Goal: Information Seeking & Learning: Understand process/instructions

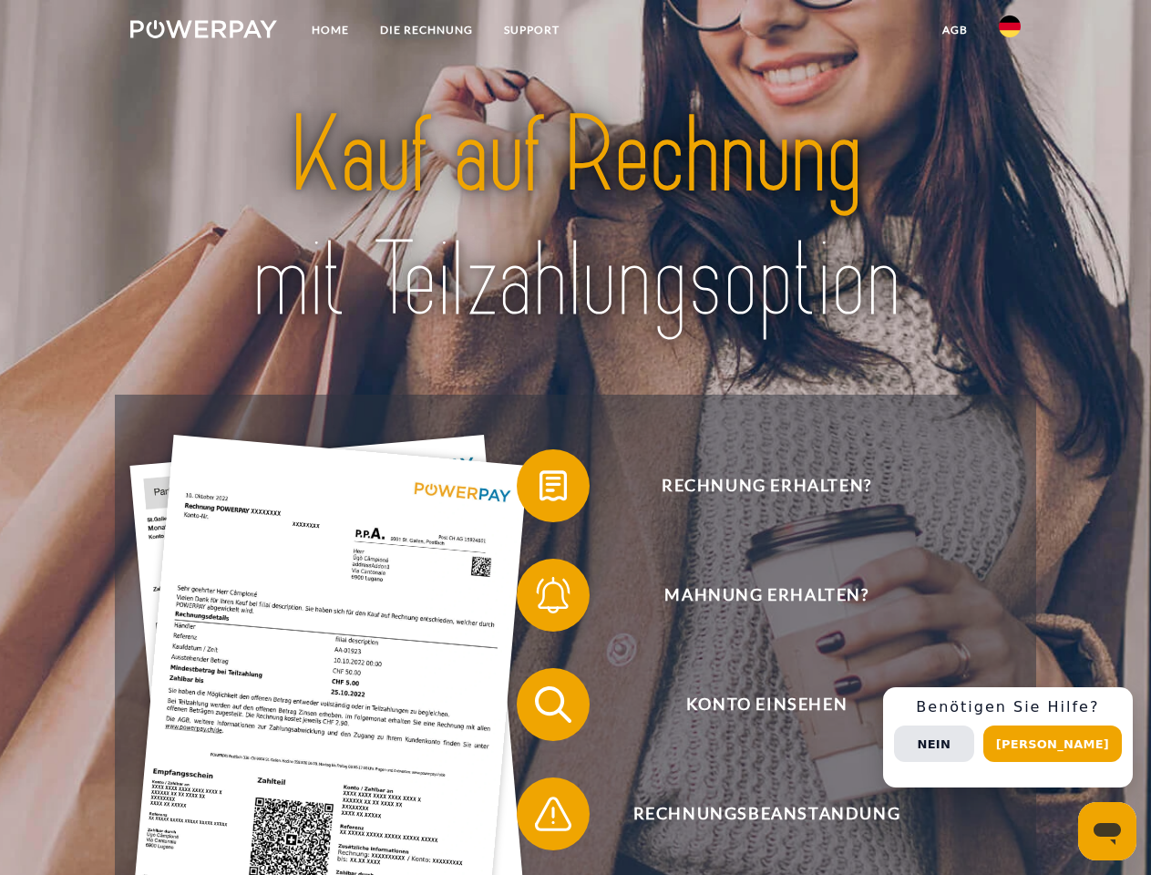
click at [203, 32] on img at bounding box center [203, 29] width 147 height 18
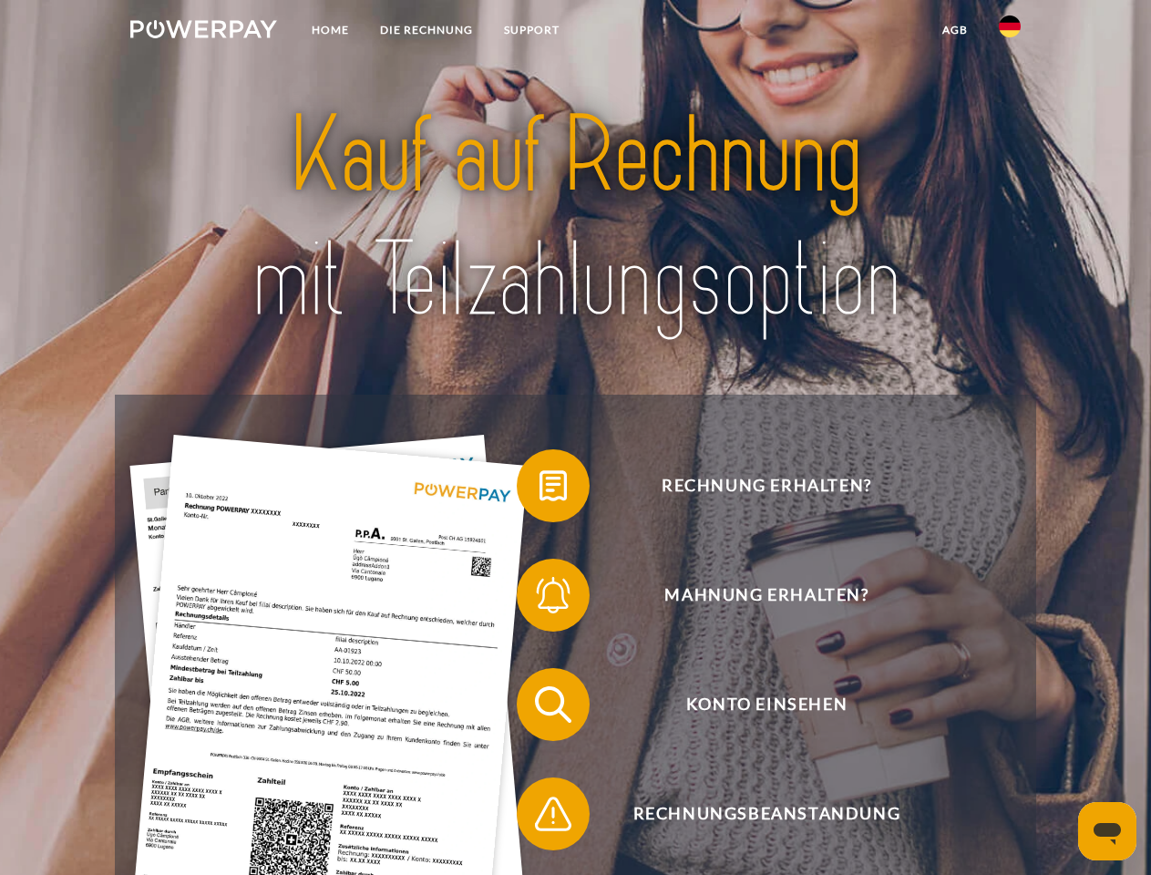
click at [1010, 32] on img at bounding box center [1010, 26] width 22 height 22
click at [954, 30] on link "agb" at bounding box center [955, 30] width 56 height 33
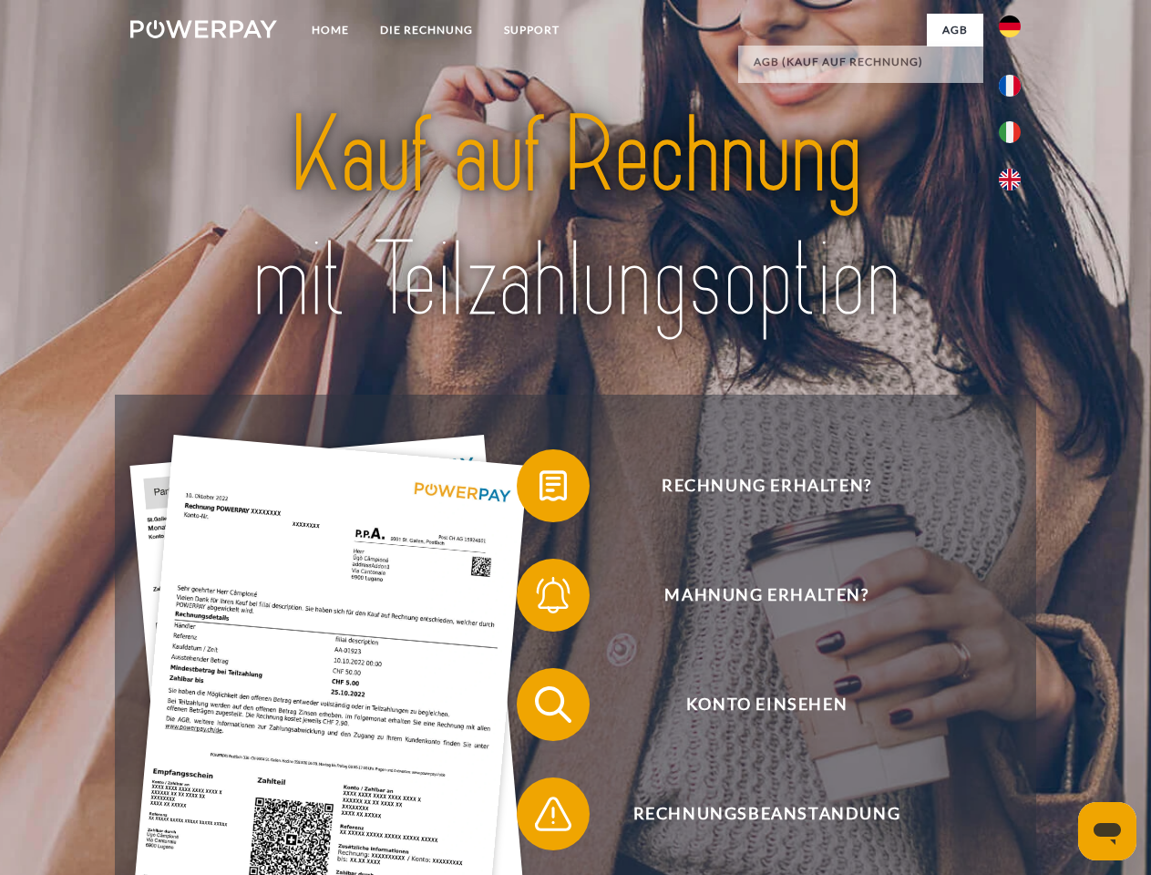
click at [539, 489] on span at bounding box center [525, 485] width 91 height 91
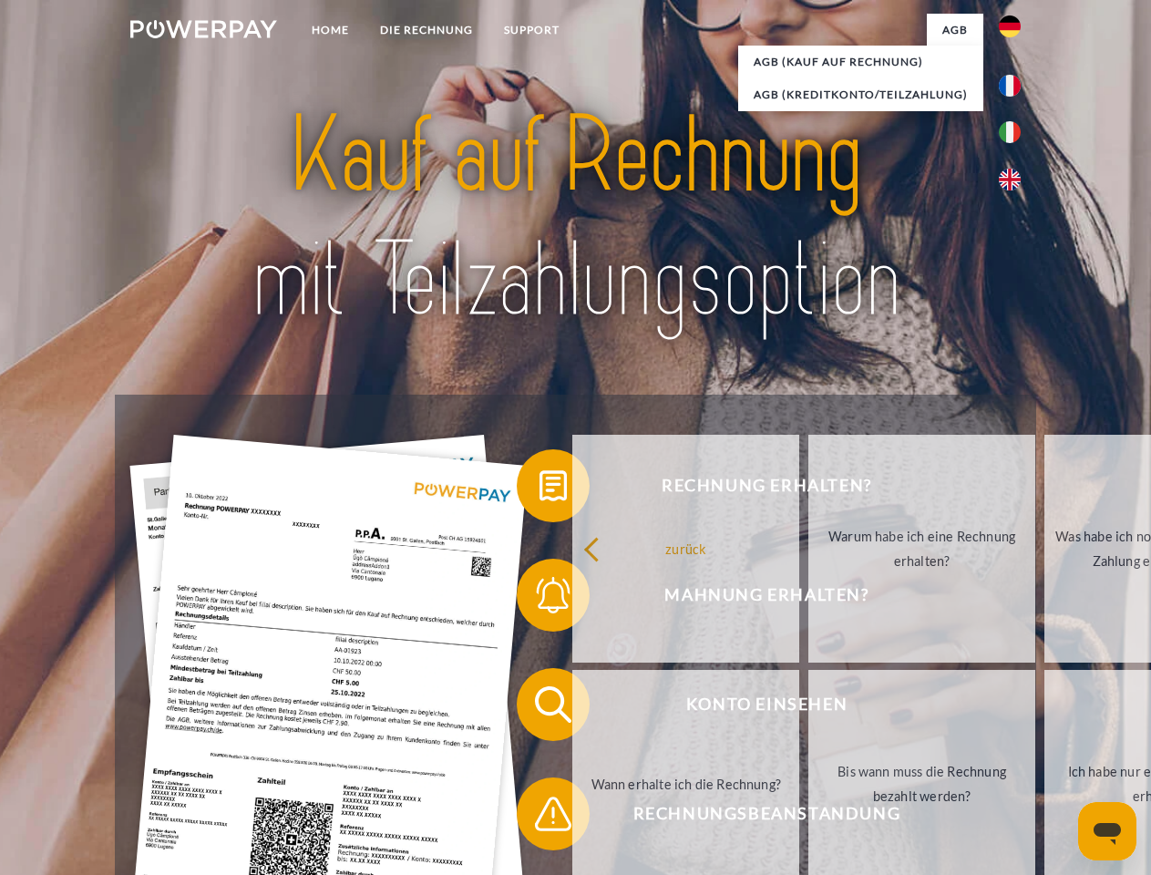
click at [539, 599] on div "Rechnung erhalten? Mahnung erhalten? Konto einsehen" at bounding box center [575, 759] width 920 height 729
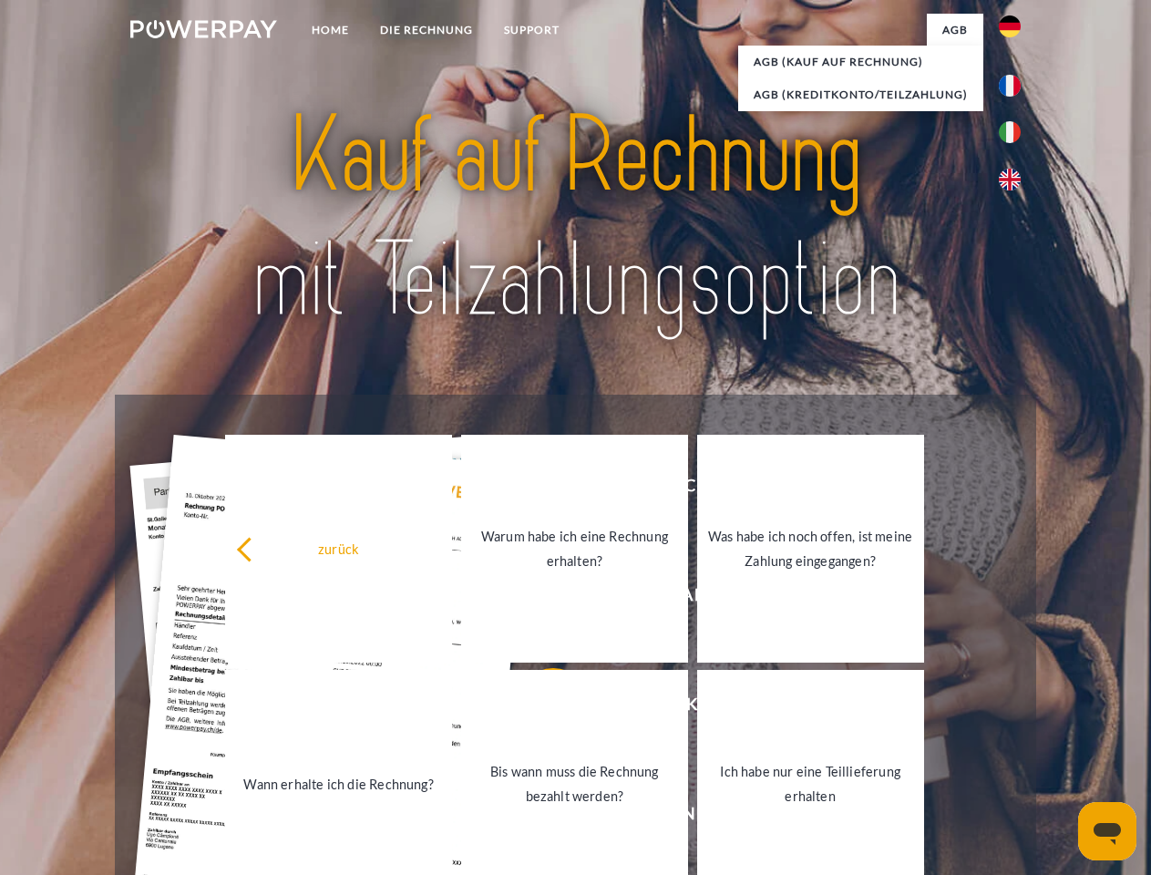
click at [539, 708] on link "Bis wann muss die Rechnung bezahlt werden?" at bounding box center [574, 784] width 227 height 228
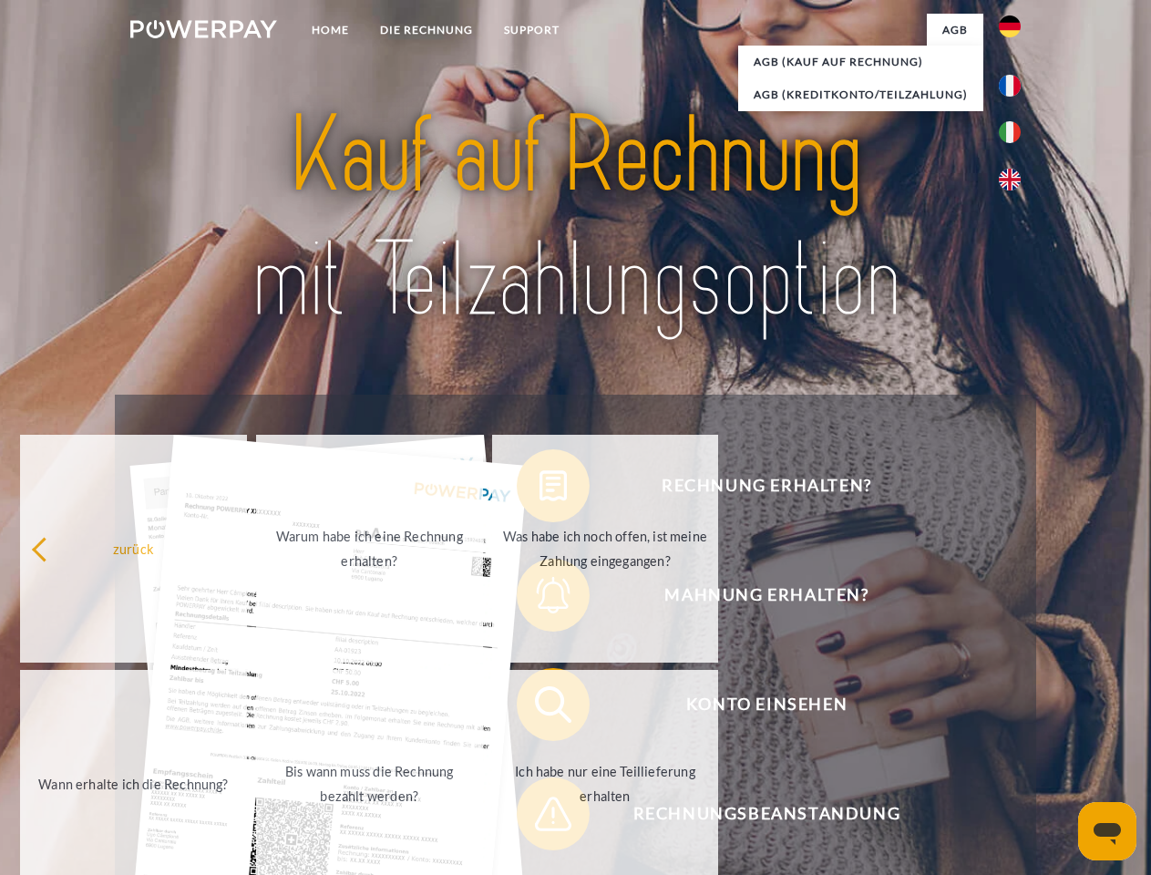
click at [539, 817] on span at bounding box center [525, 813] width 91 height 91
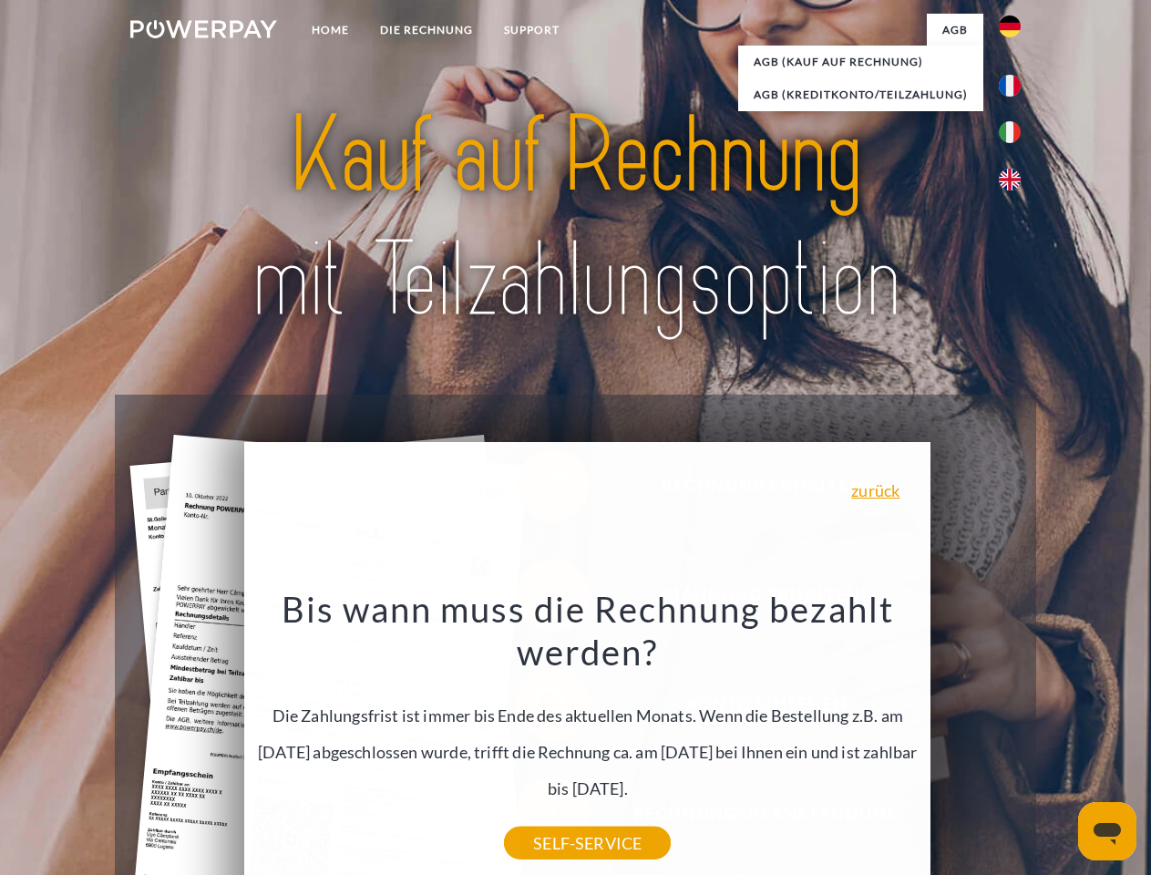
click at [1014, 737] on div "Rechnung erhalten? Mahnung erhalten? Konto einsehen" at bounding box center [575, 759] width 920 height 729
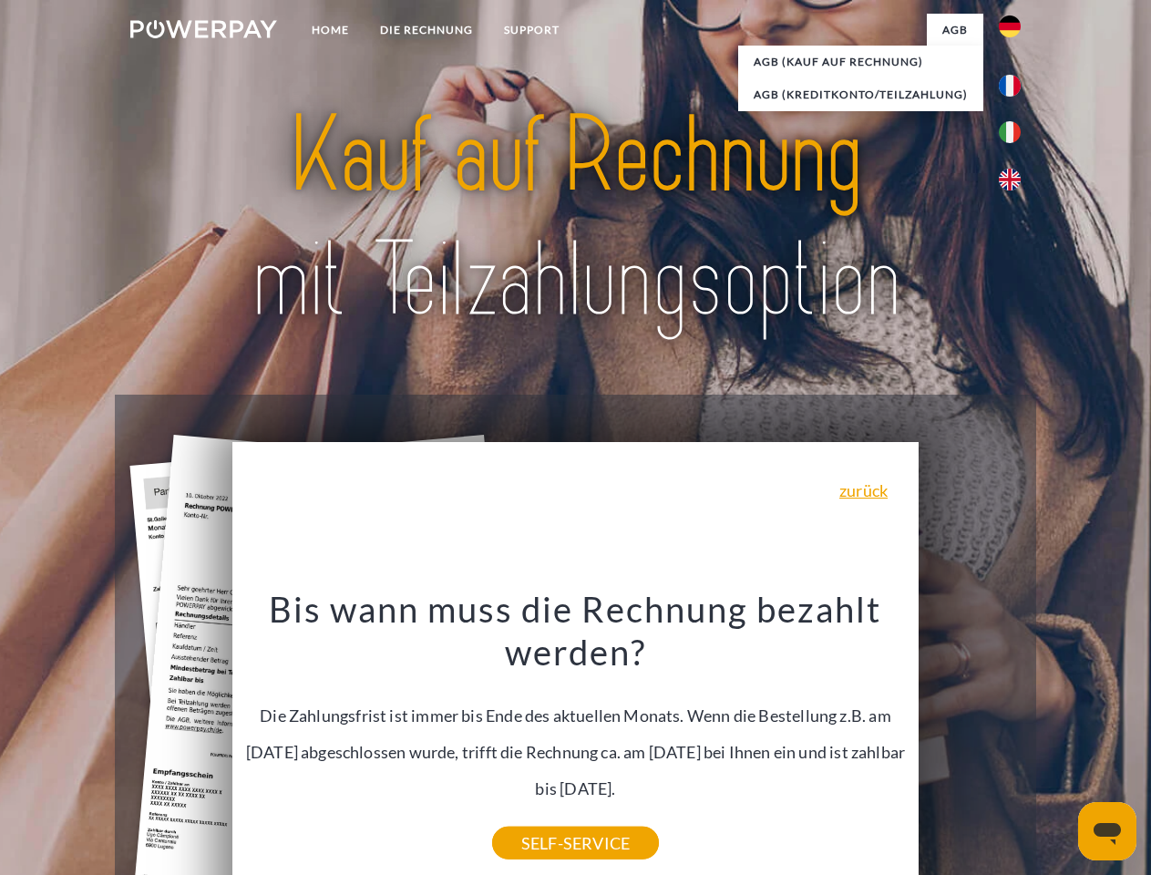
click at [970, 741] on span "Konto einsehen" at bounding box center [766, 704] width 447 height 73
click at [1059, 744] on header "Home DIE RECHNUNG SUPPORT" at bounding box center [575, 629] width 1151 height 1258
